Goal: Find specific page/section: Find specific page/section

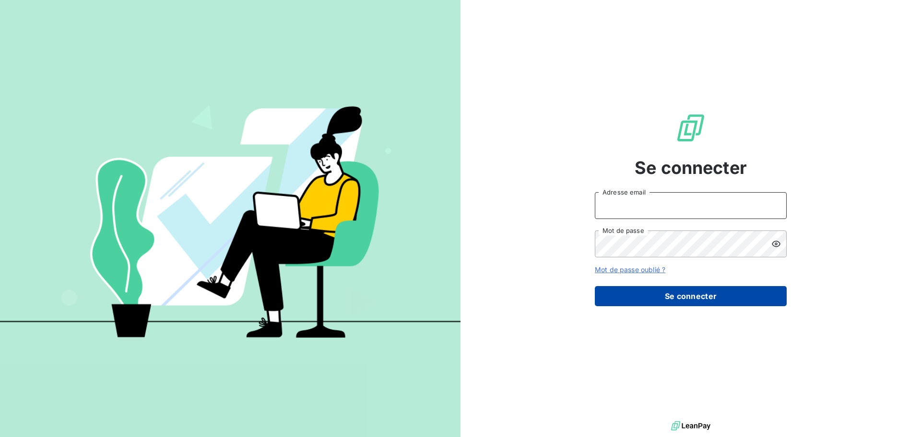
type input "[PERSON_NAME][EMAIL_ADDRESS][DOMAIN_NAME]"
click at [631, 296] on button "Se connecter" at bounding box center [691, 296] width 192 height 20
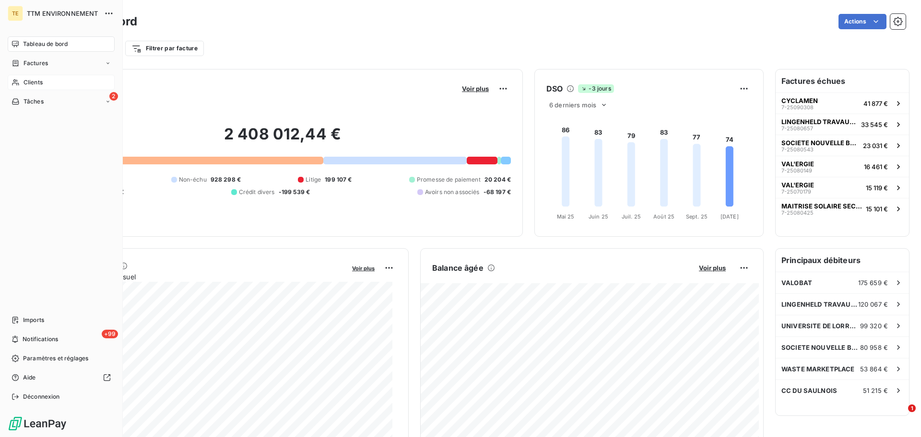
click at [40, 83] on span "Clients" at bounding box center [32, 82] width 19 height 9
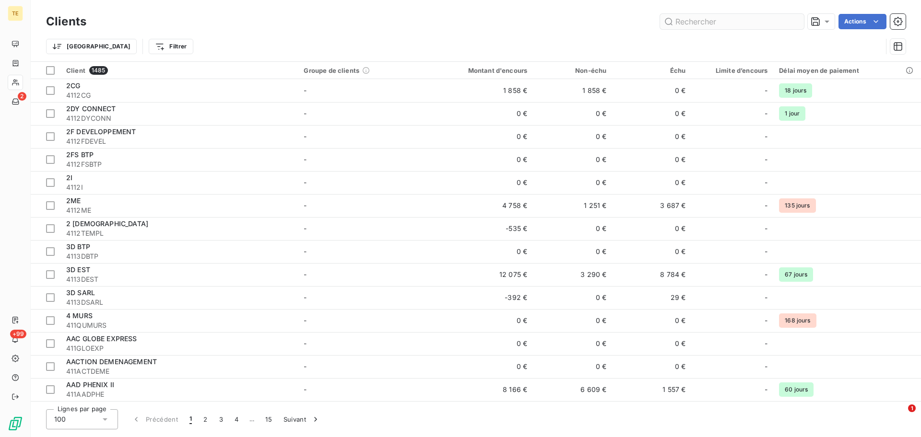
click at [704, 21] on input "text" at bounding box center [732, 21] width 144 height 15
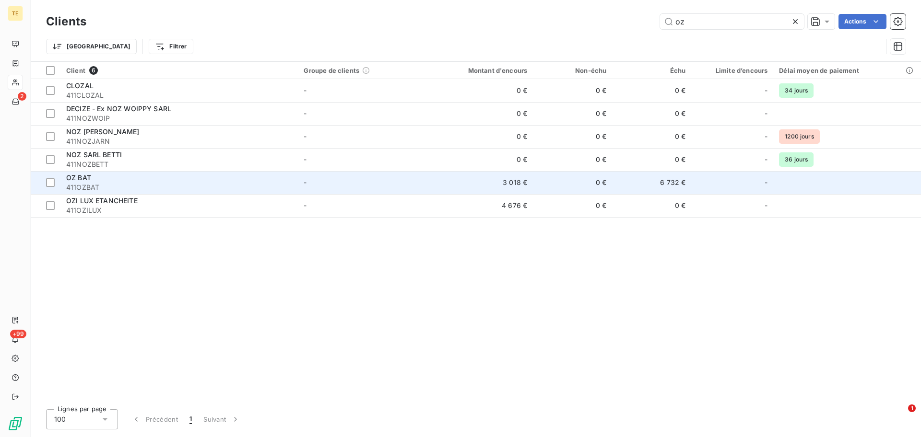
type input "oz"
click at [126, 179] on div "OZ BAT" at bounding box center [179, 178] width 226 height 10
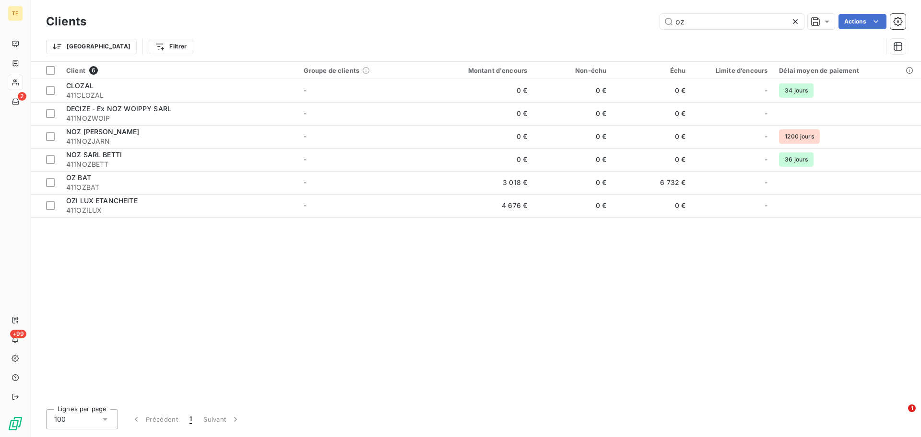
drag, startPoint x: 688, startPoint y: 24, endPoint x: 617, endPoint y: 21, distance: 71.1
click at [623, 24] on div "oz Actions" at bounding box center [502, 21] width 808 height 15
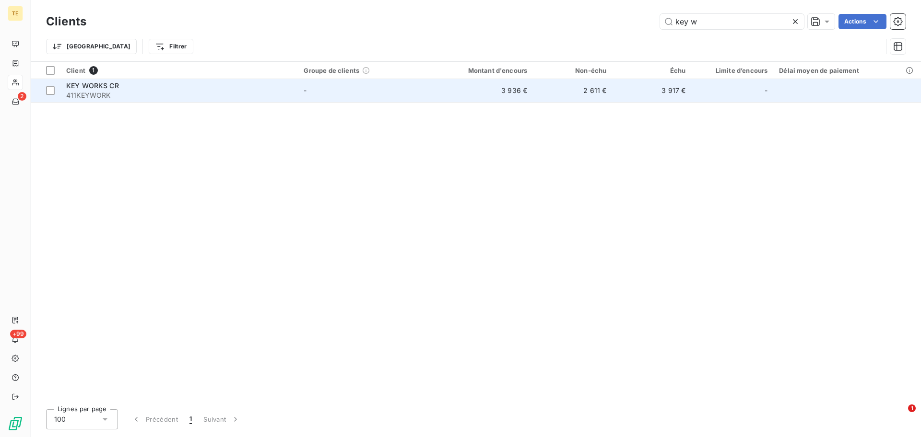
type input "key w"
click at [167, 91] on span "411KEYWORK" at bounding box center [179, 96] width 226 height 10
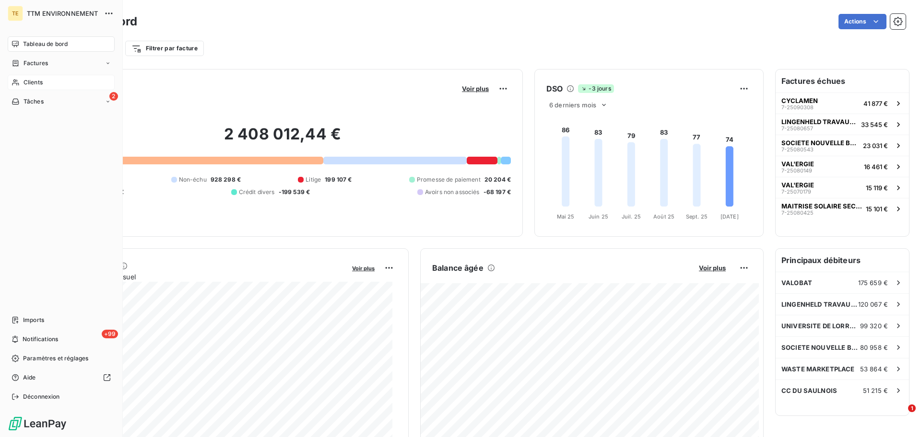
click at [24, 83] on span "Clients" at bounding box center [32, 82] width 19 height 9
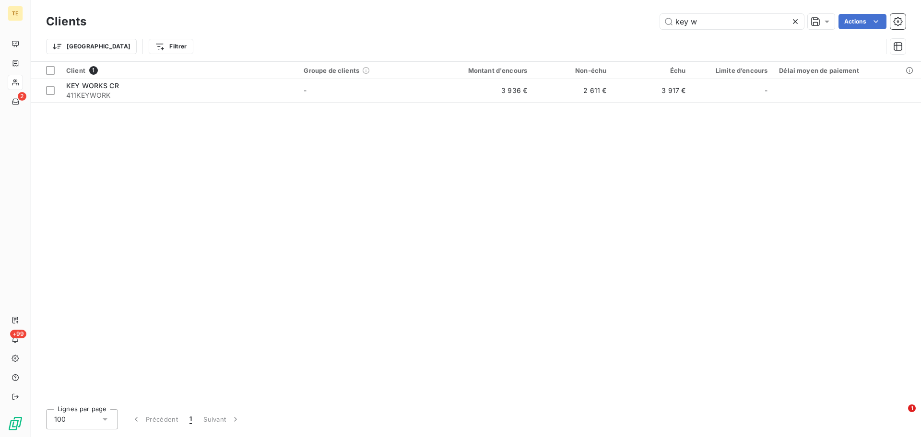
drag, startPoint x: 700, startPoint y: 20, endPoint x: 589, endPoint y: 17, distance: 111.3
click at [589, 17] on div "key w Actions" at bounding box center [502, 21] width 808 height 15
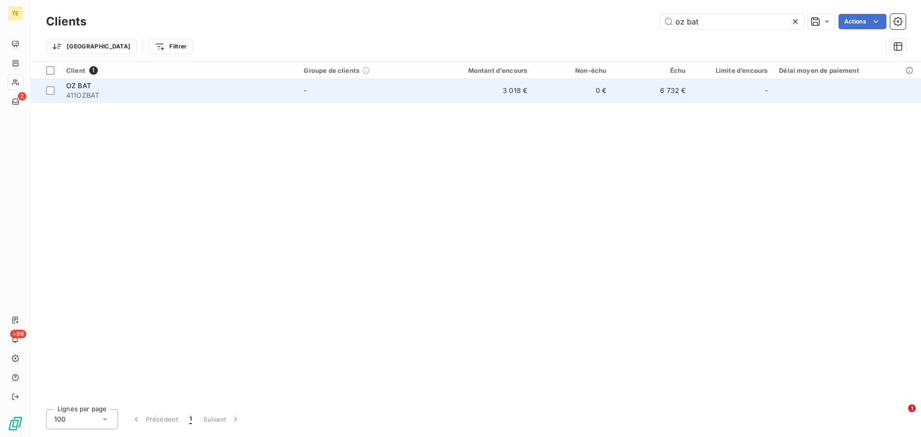
type input "oz bat"
click at [161, 90] on div "OZ BAT" at bounding box center [179, 86] width 226 height 10
